Goal: Transaction & Acquisition: Subscribe to service/newsletter

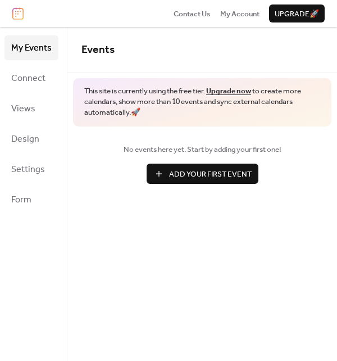
click at [241, 90] on link "Upgrade now" at bounding box center [228, 91] width 45 height 15
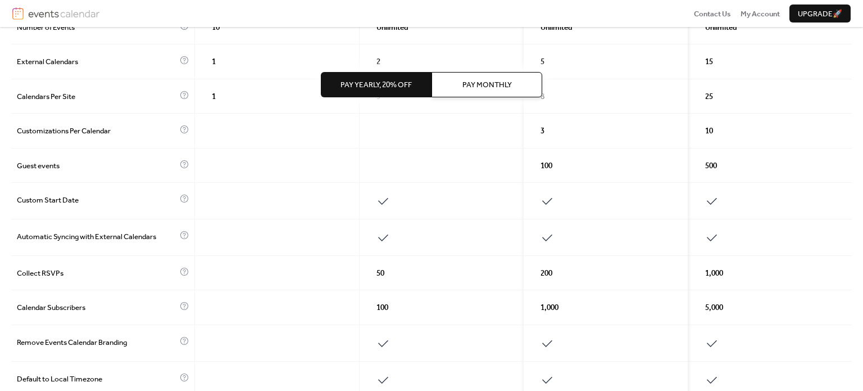
scroll to position [56, 0]
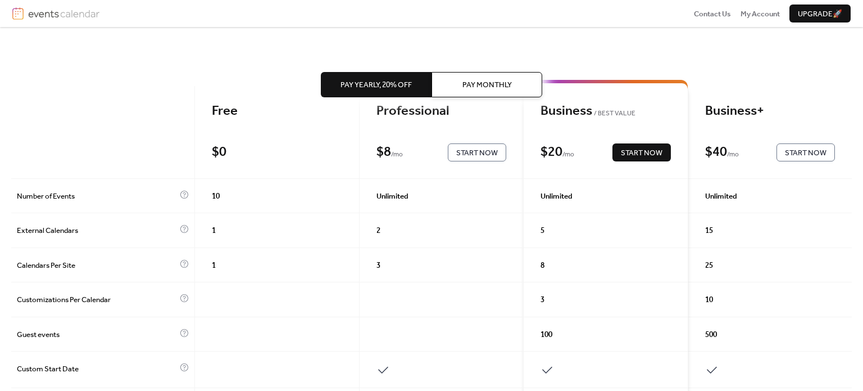
click at [419, 132] on div "Pay Yearly, 20% off Pay Monthly" at bounding box center [431, 84] width 221 height 115
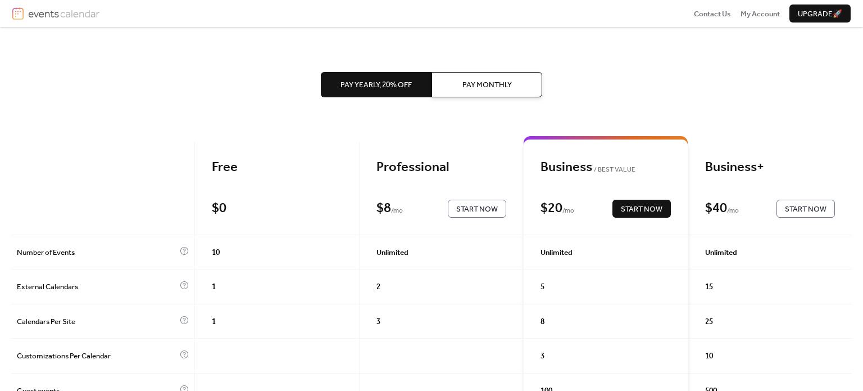
click at [436, 165] on div "Professional" at bounding box center [442, 167] width 130 height 17
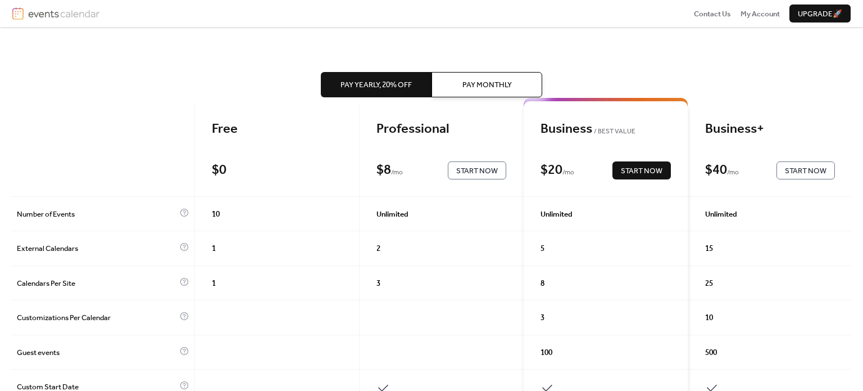
scroll to position [169, 0]
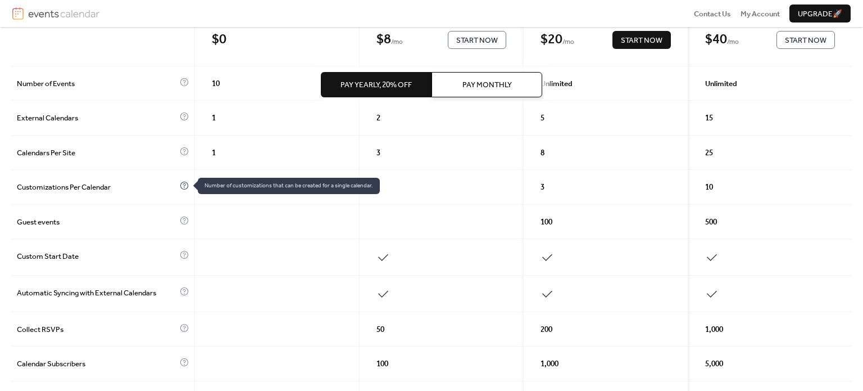
click at [187, 187] on icon at bounding box center [184, 185] width 9 height 9
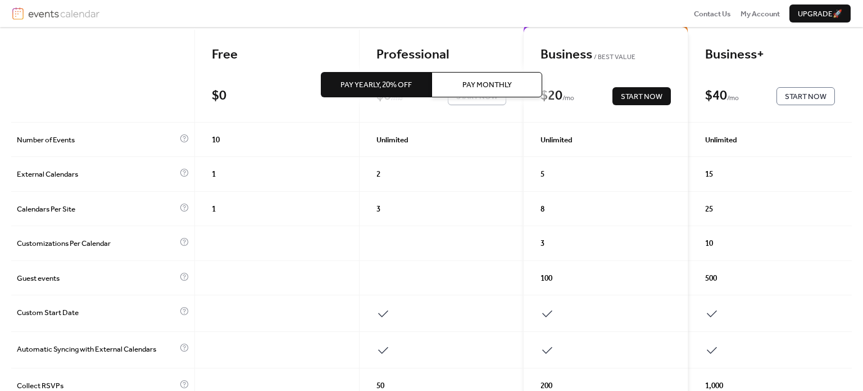
scroll to position [56, 0]
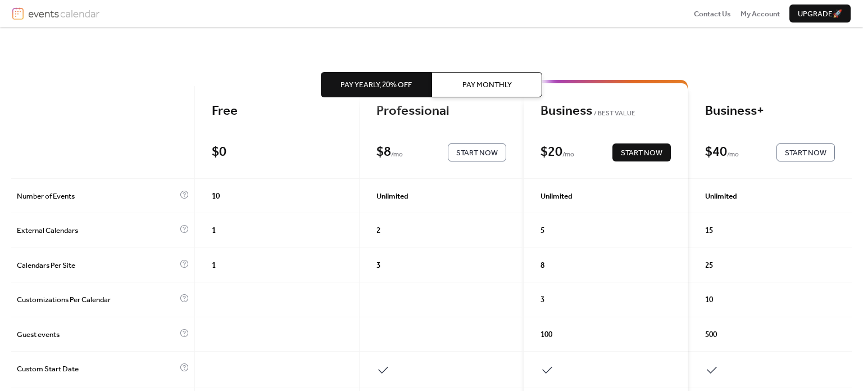
click at [391, 88] on span "Pay Yearly, 20% off" at bounding box center [376, 84] width 71 height 11
click at [468, 149] on span "Start Now" at bounding box center [477, 152] width 42 height 11
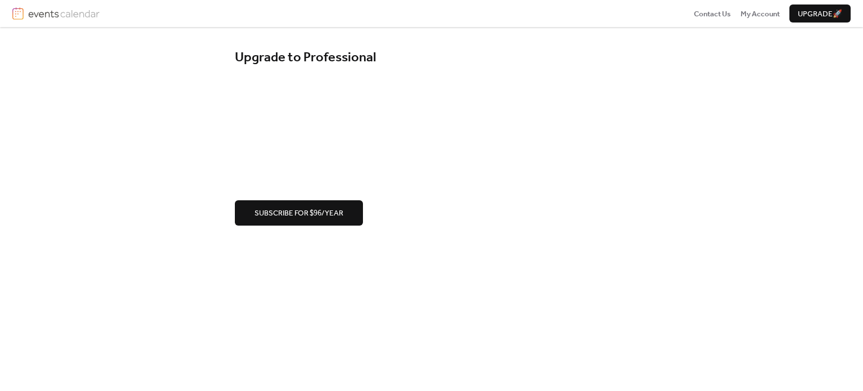
click at [672, 98] on div "Upgrade to Professional Subscribe for $96/year" at bounding box center [431, 137] width 863 height 220
click at [321, 211] on span "Subscribe for $96/year" at bounding box center [299, 212] width 89 height 11
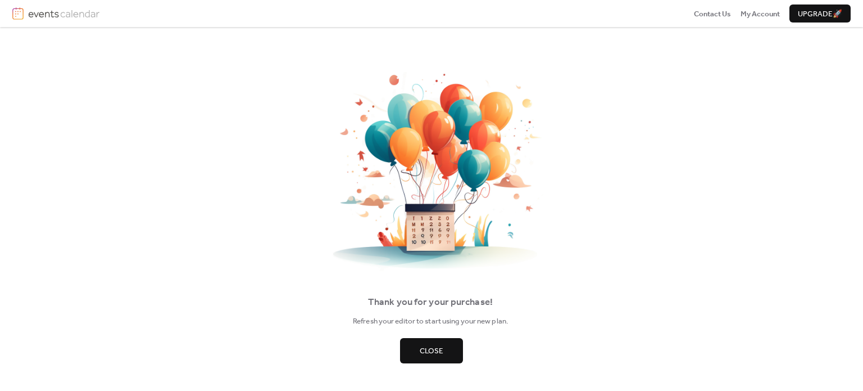
click at [436, 348] on span "Close" at bounding box center [432, 350] width 24 height 11
